Goal: Task Accomplishment & Management: Use online tool/utility

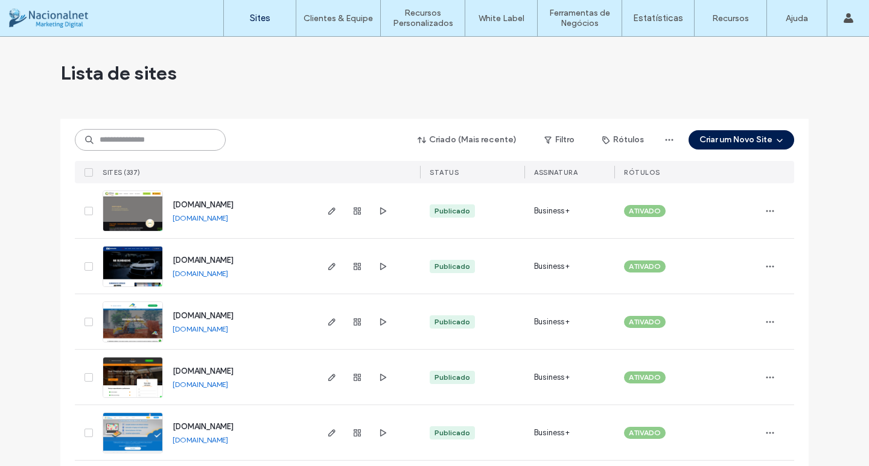
click at [150, 143] on input at bounding box center [150, 140] width 151 height 22
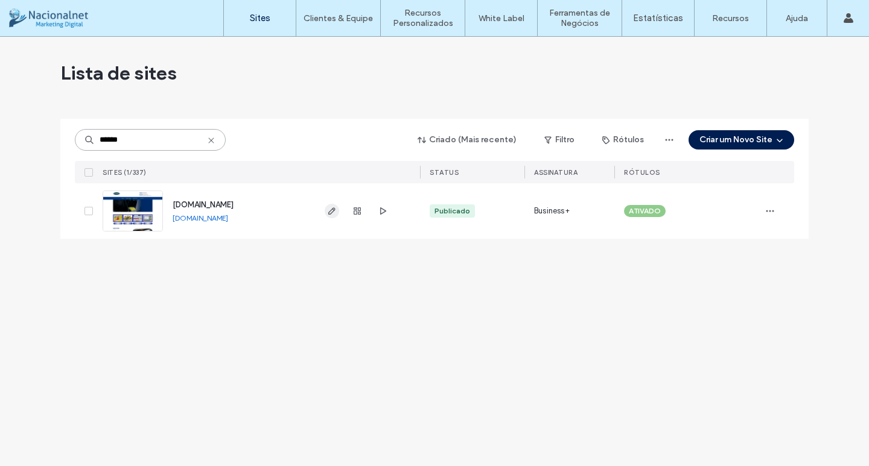
type input "******"
click at [328, 214] on icon "button" at bounding box center [332, 211] width 10 height 10
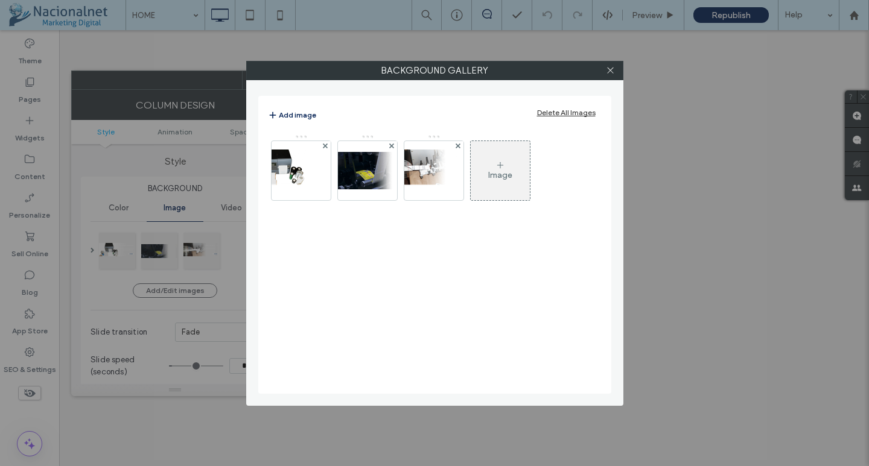
click at [317, 191] on div at bounding box center [300, 170] width 59 height 59
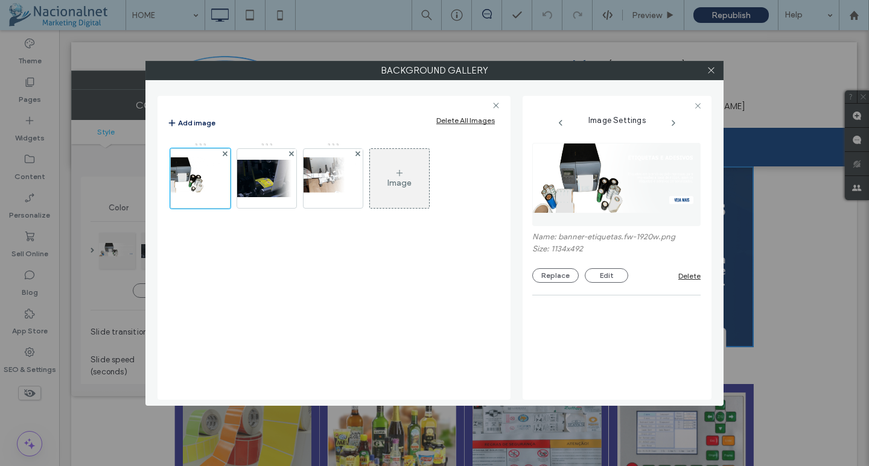
scroll to position [60, 0]
click at [706, 66] on icon at bounding box center [710, 70] width 9 height 9
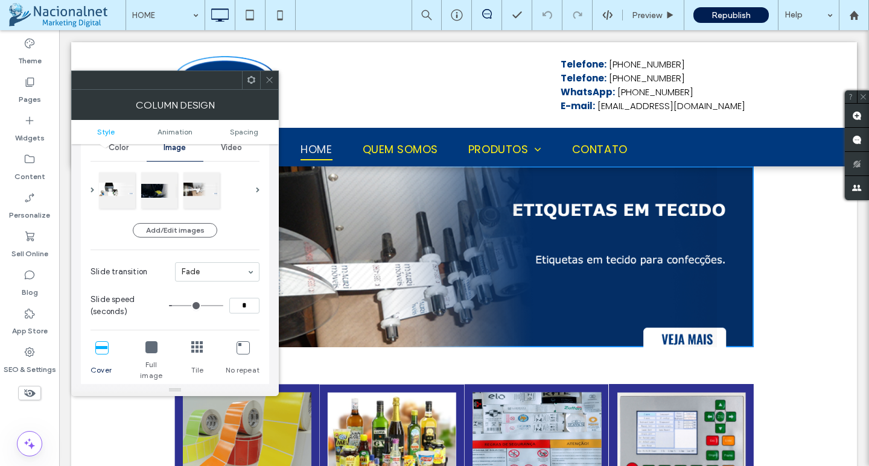
click at [268, 79] on use at bounding box center [269, 80] width 6 height 6
